Goal: Task Accomplishment & Management: Use online tool/utility

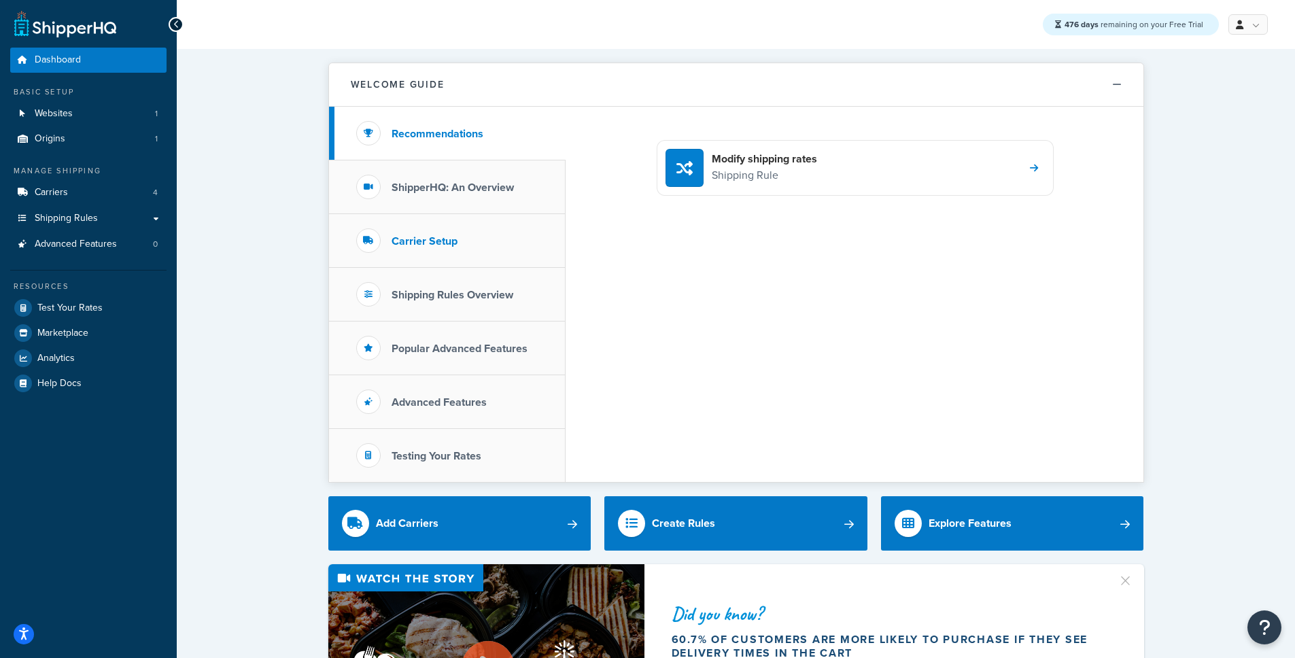
click at [478, 234] on li "Carrier Setup" at bounding box center [447, 241] width 236 height 54
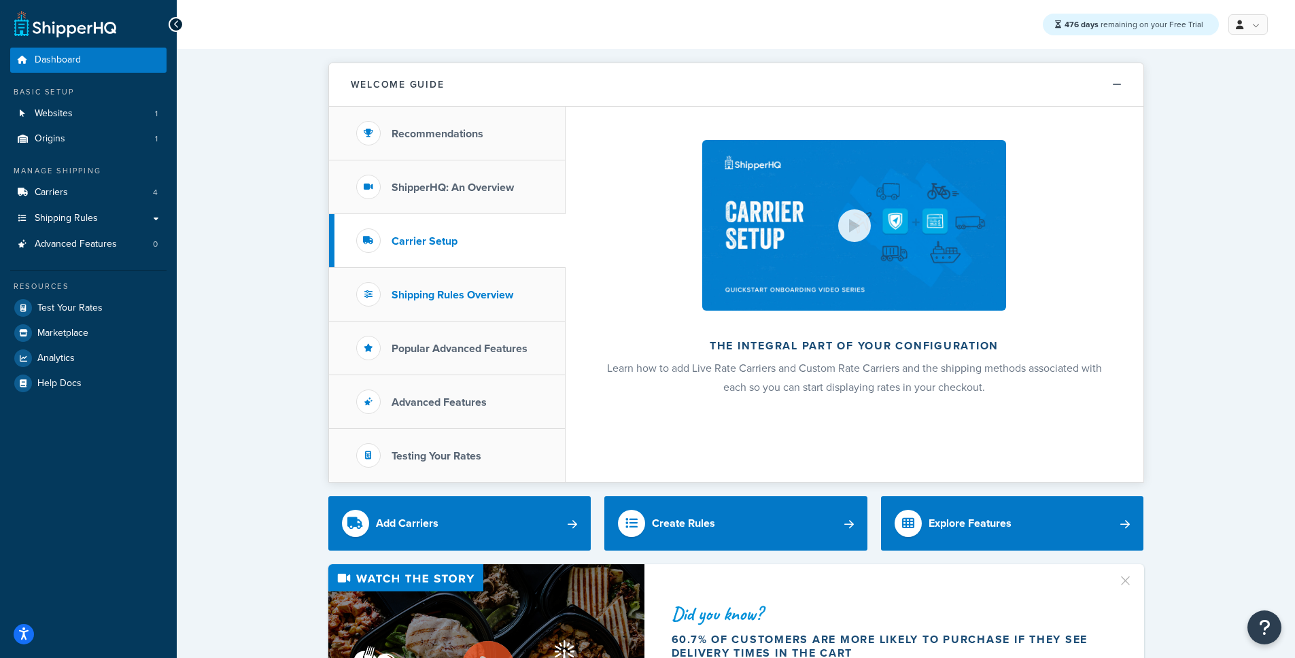
click at [433, 295] on h3 "Shipping Rules Overview" at bounding box center [452, 295] width 122 height 12
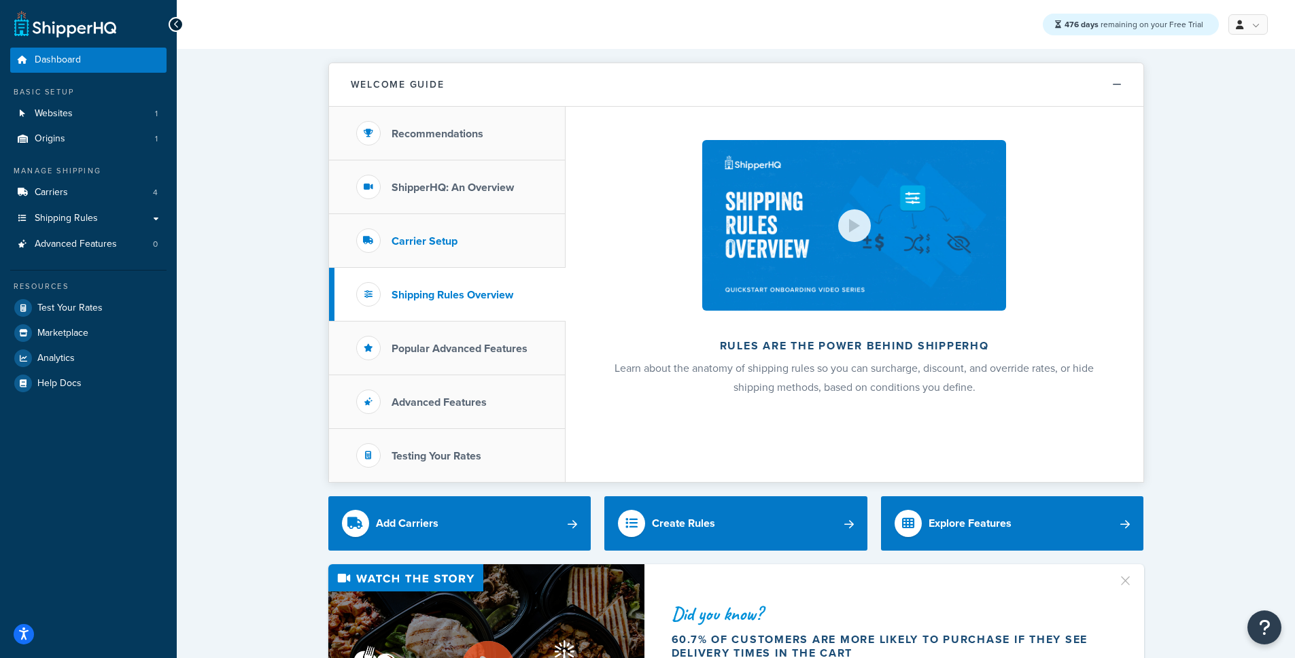
click at [442, 252] on li "Carrier Setup" at bounding box center [447, 241] width 236 height 54
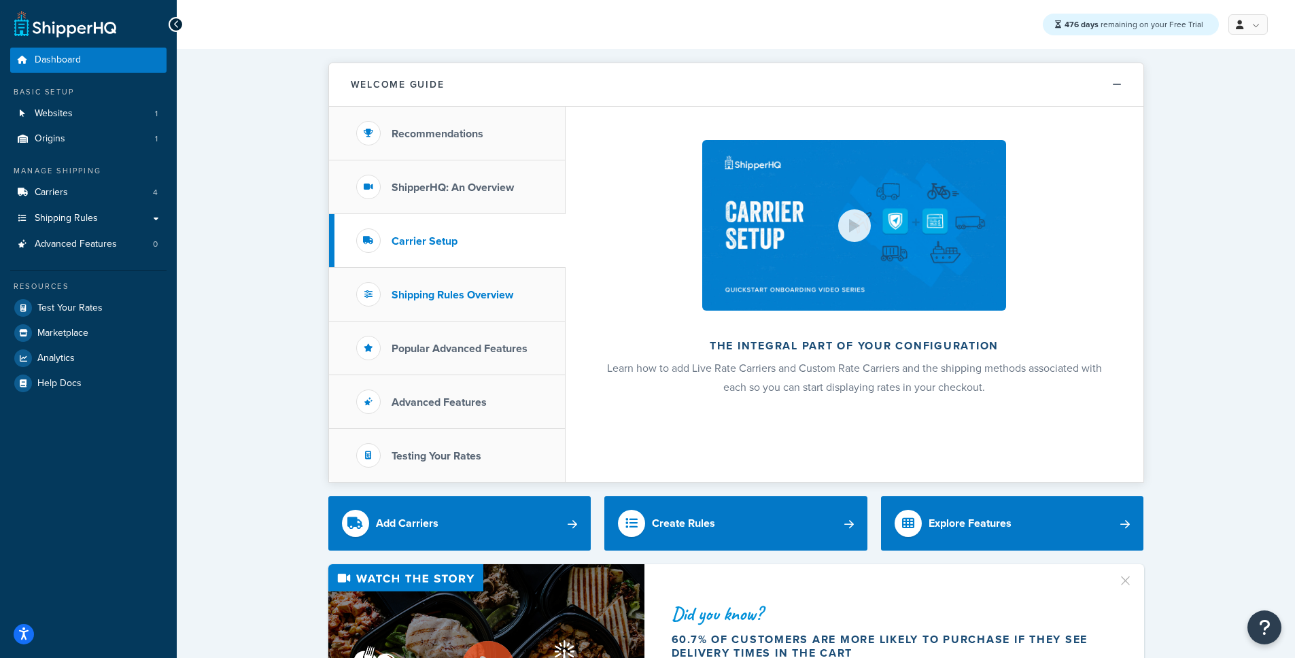
click at [504, 303] on li "Shipping Rules Overview" at bounding box center [447, 295] width 236 height 54
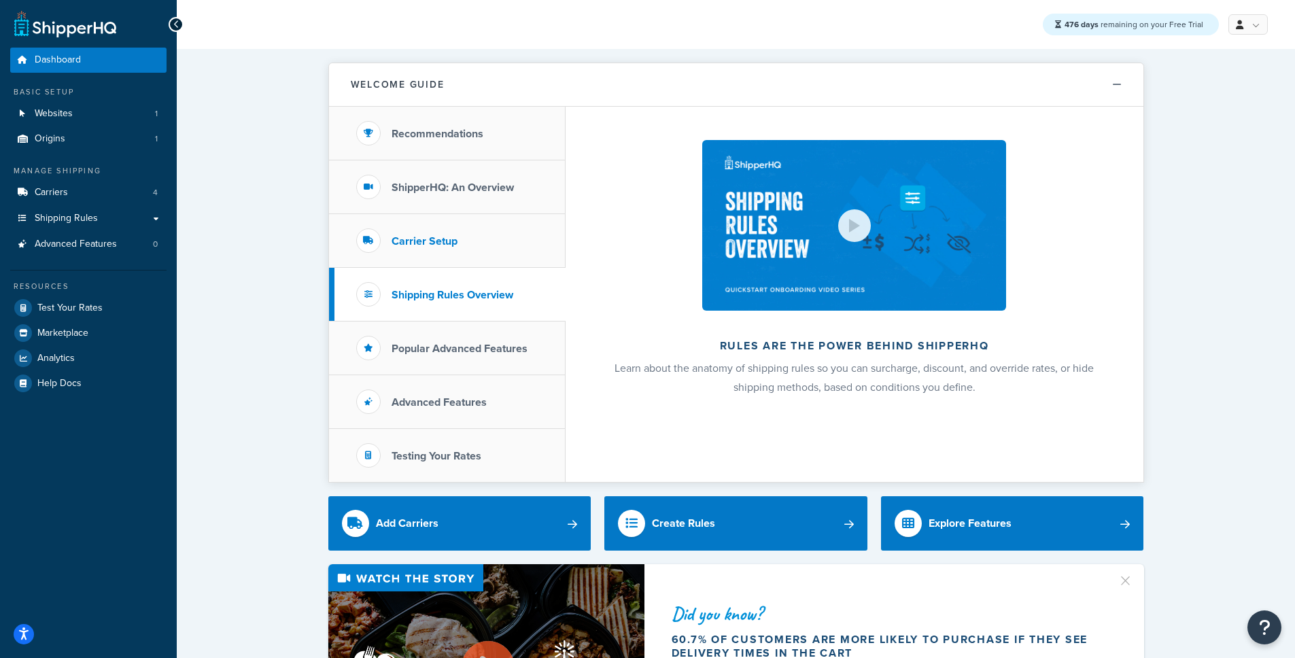
click at [470, 222] on li "Carrier Setup" at bounding box center [447, 241] width 236 height 54
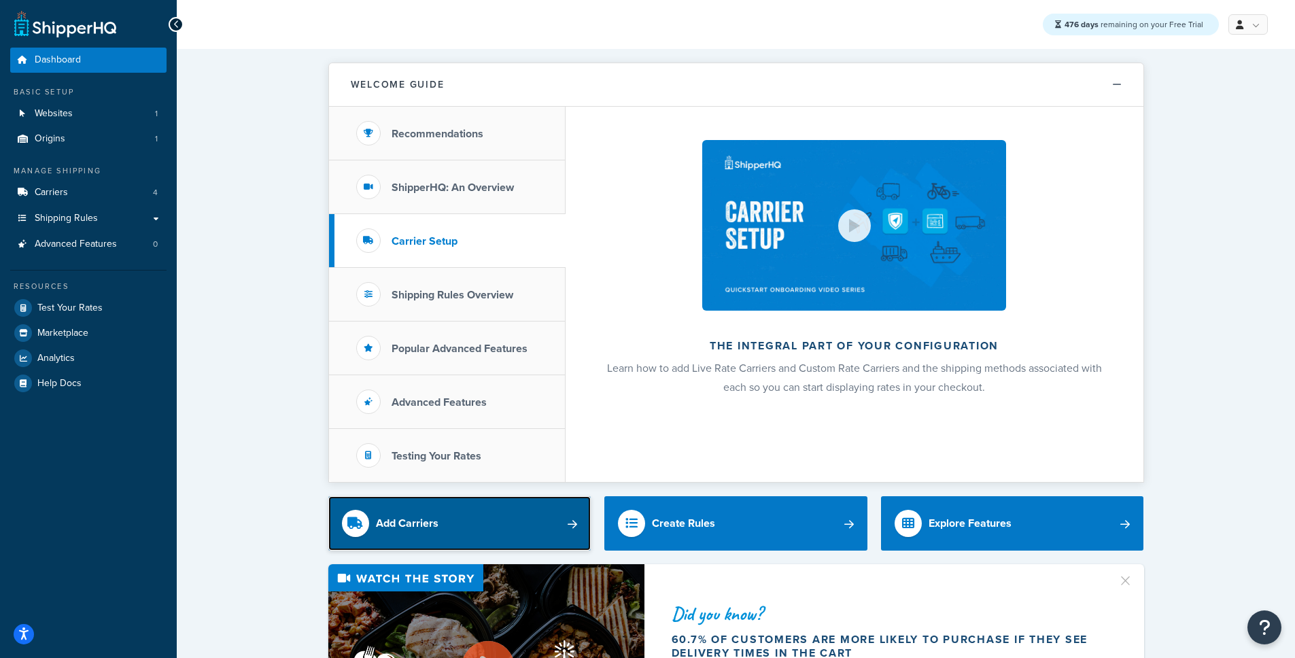
click at [490, 510] on link "Add Carriers" at bounding box center [459, 523] width 263 height 54
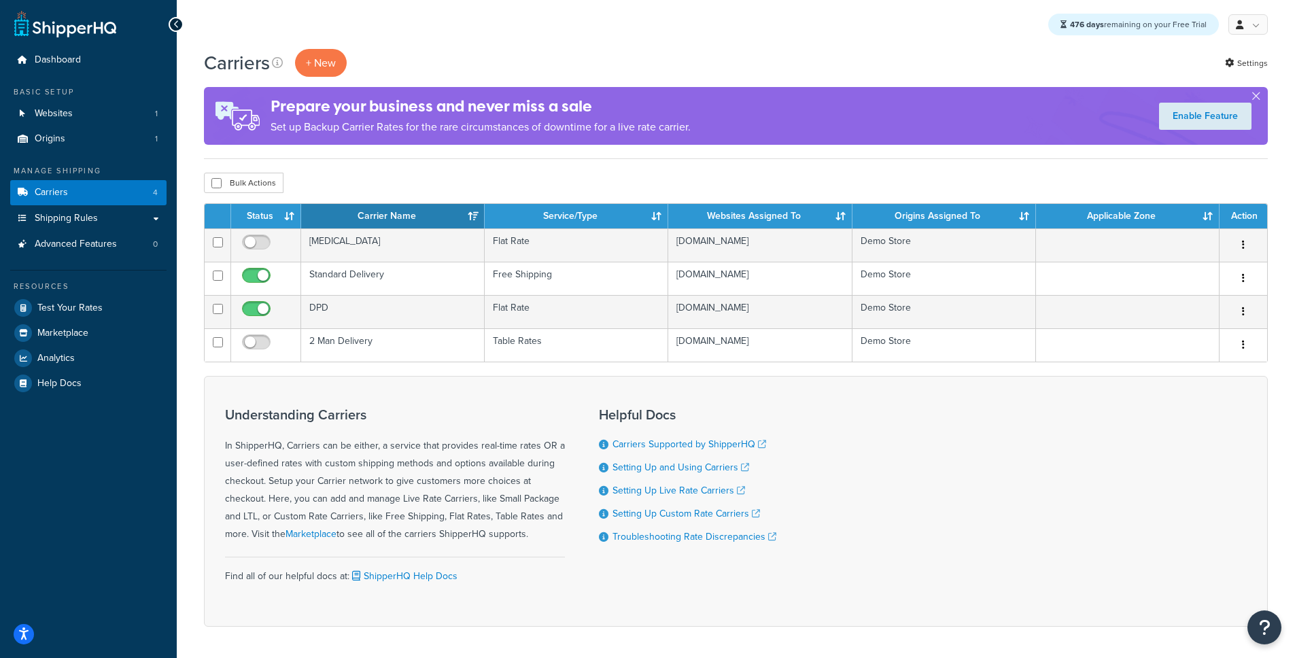
click at [175, 21] on icon at bounding box center [176, 25] width 6 height 10
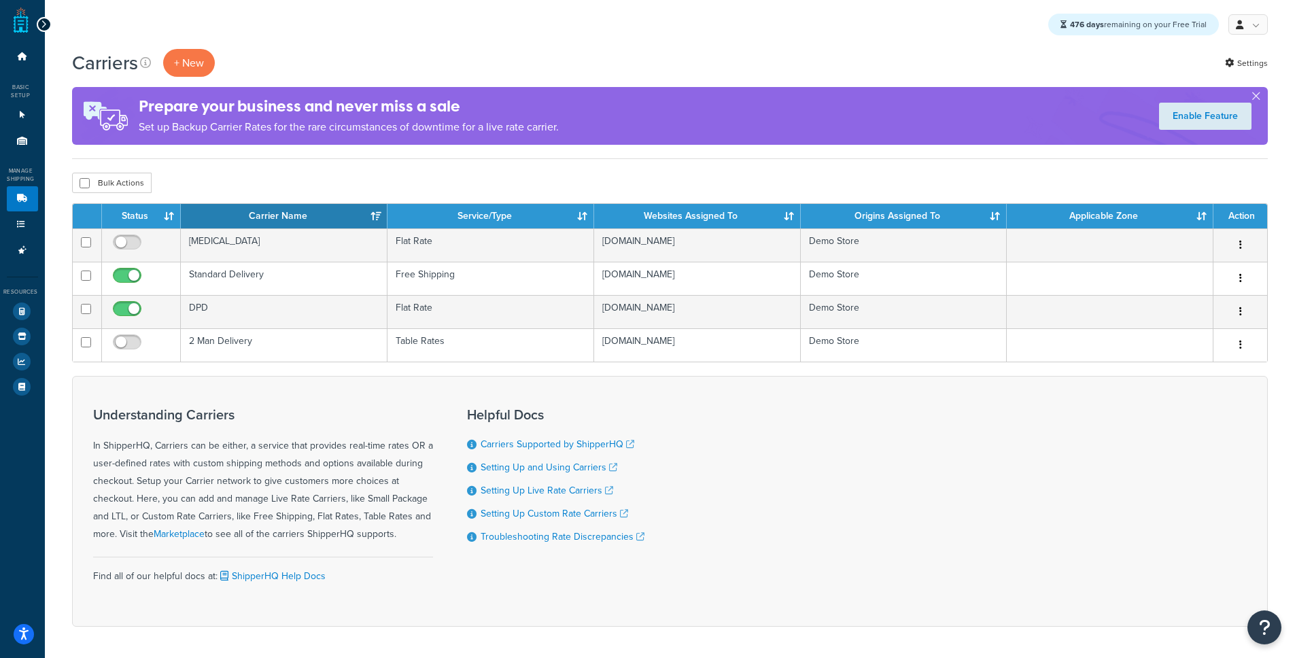
click at [43, 22] on icon at bounding box center [44, 25] width 6 height 10
